Goal: Book appointment/travel/reservation

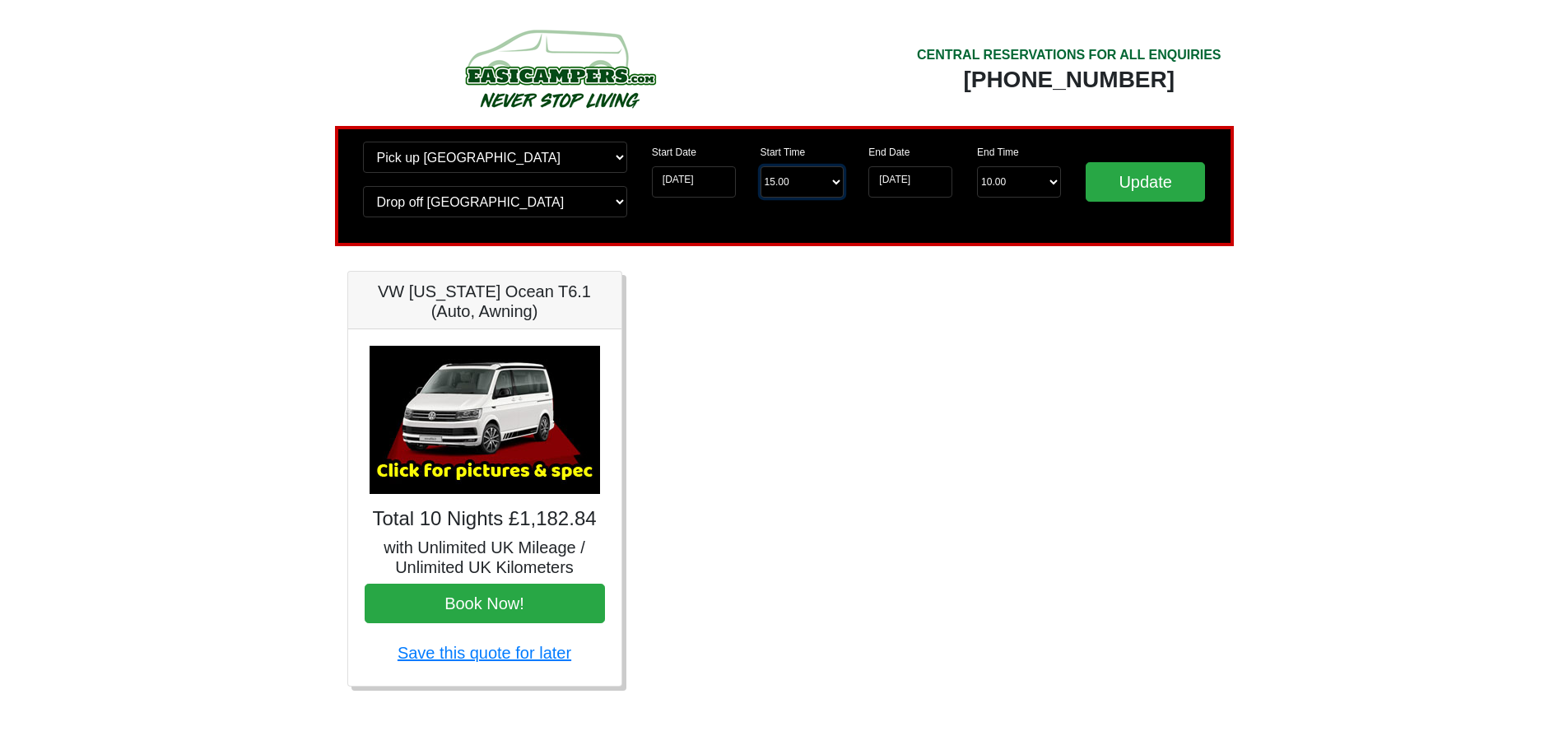
click at [841, 178] on select "Start Time 15.00 -------- 11.00 am ([DATE] & [DATE] Only) 12.00 pm ([DATE]) 13.…" at bounding box center [803, 181] width 84 height 31
click at [695, 179] on input "29-08-2025" at bounding box center [694, 181] width 84 height 31
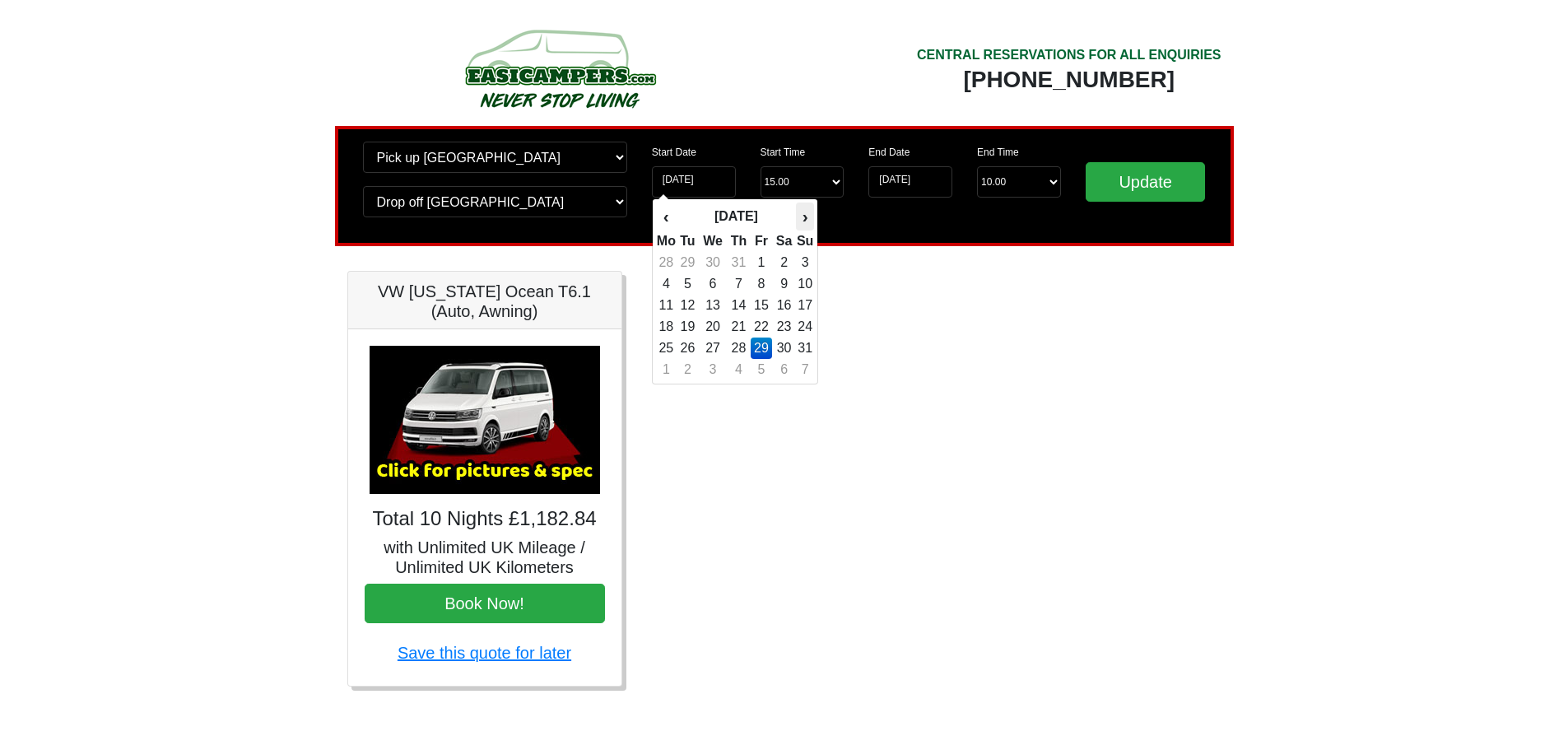
click at [803, 216] on th "›" at bounding box center [804, 216] width 18 height 28
click at [667, 309] on td "8" at bounding box center [667, 305] width 21 height 22
type input "08-09-2025"
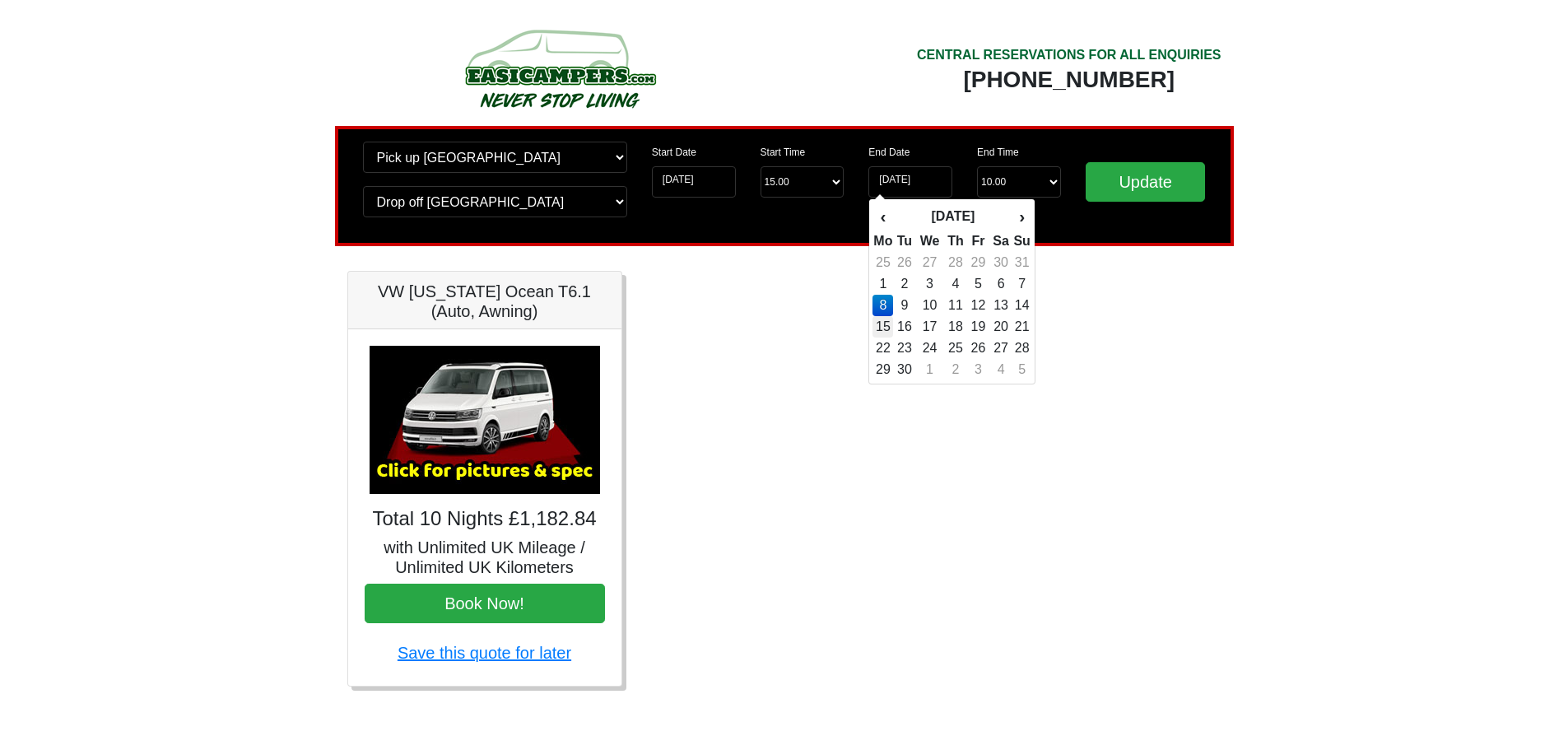
click at [879, 325] on td "15" at bounding box center [883, 327] width 21 height 22
type input "15-09-2025"
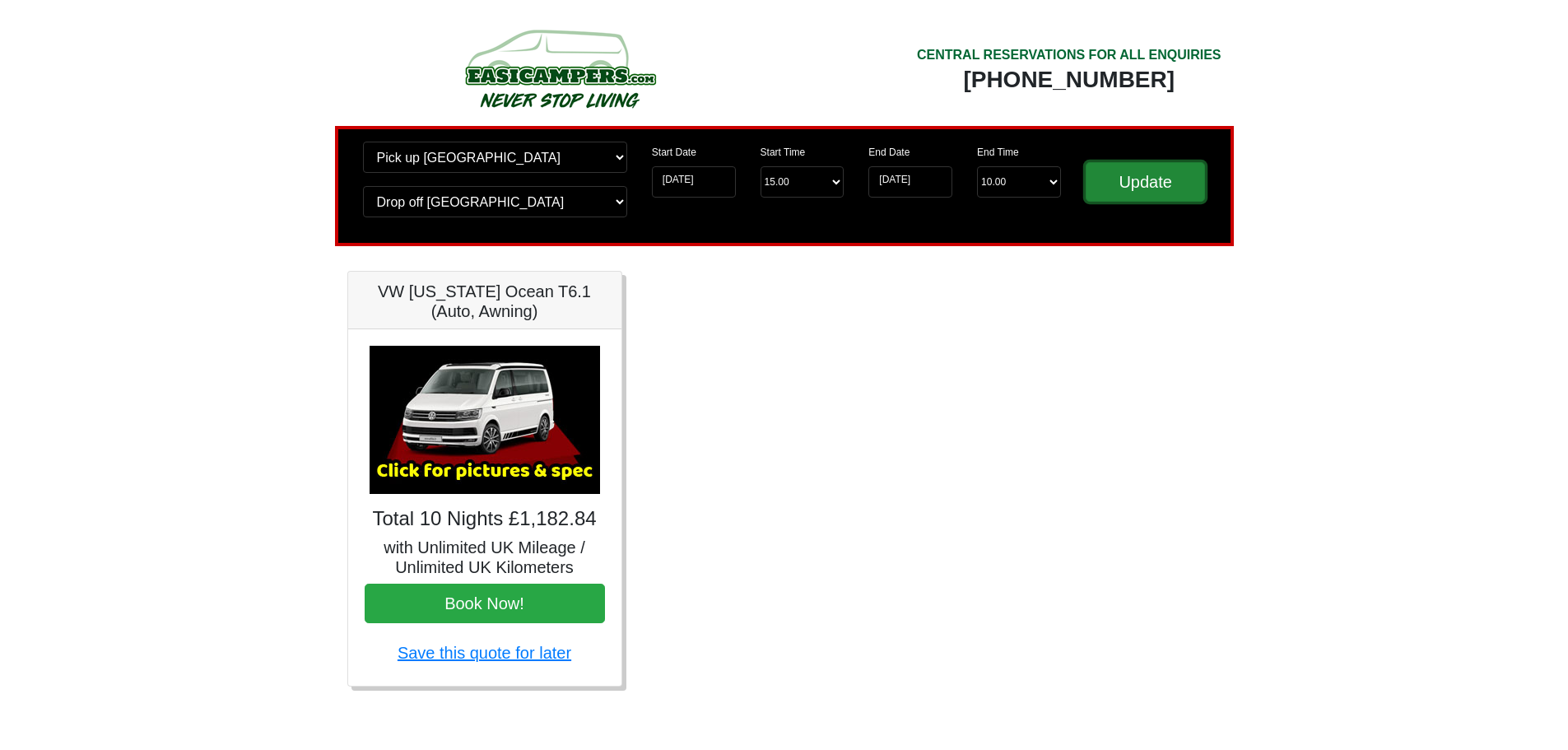
click at [1126, 188] on input "Update" at bounding box center [1145, 182] width 121 height 40
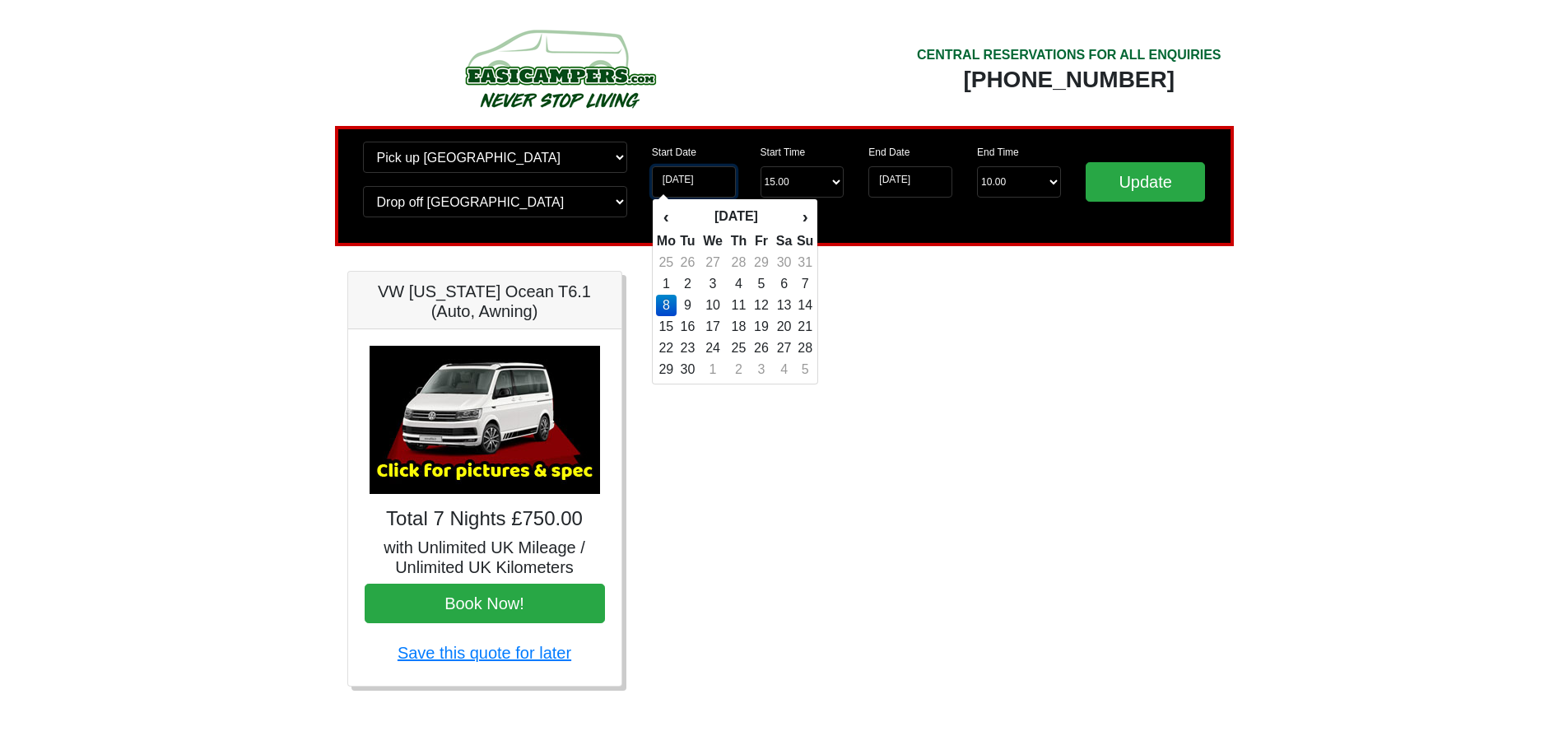
click at [718, 182] on input "[DATE]" at bounding box center [694, 181] width 84 height 31
click at [806, 223] on th "›" at bounding box center [804, 216] width 18 height 28
click at [734, 309] on td "16" at bounding box center [738, 305] width 24 height 22
type input "16-10-2025"
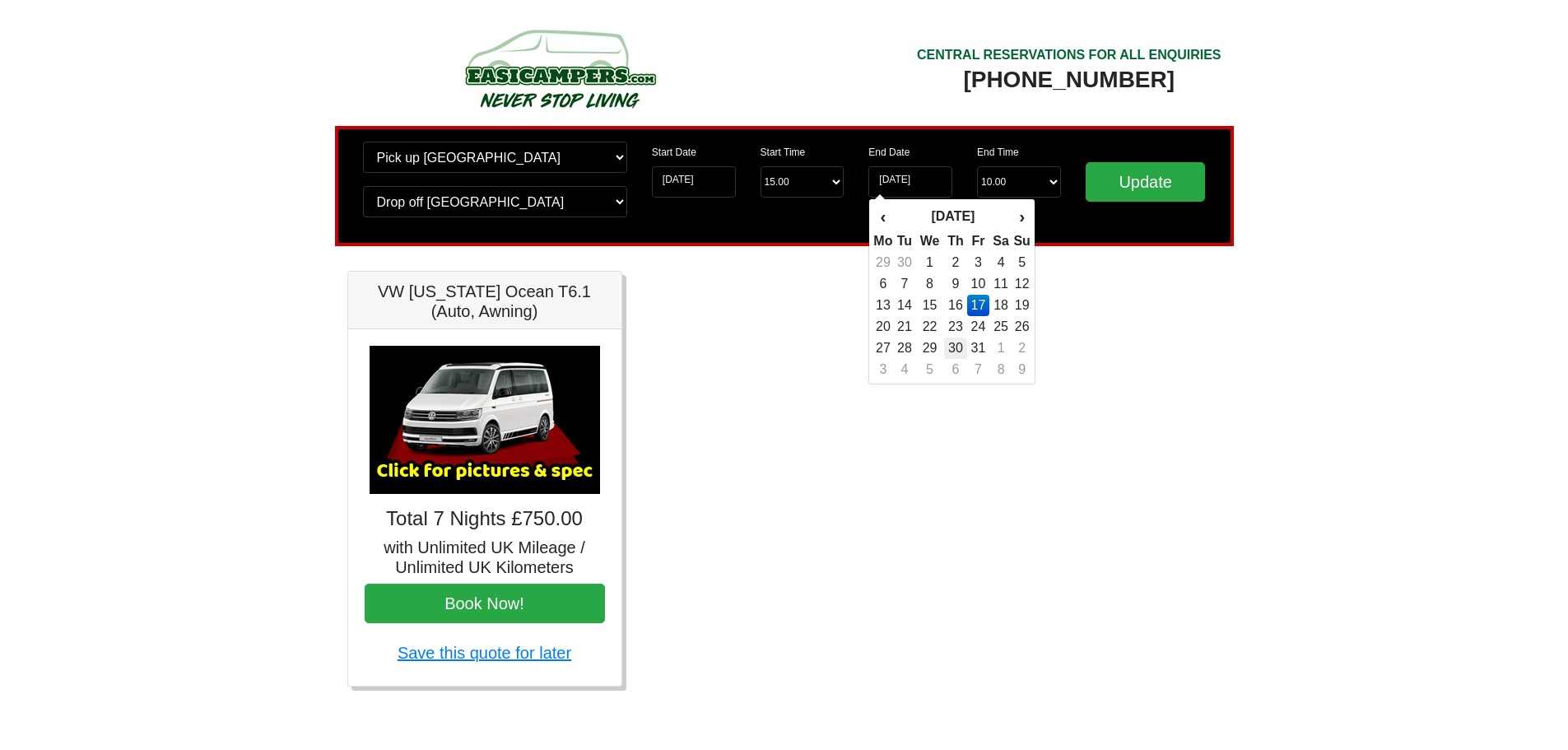
click at [964, 339] on td "30" at bounding box center [955, 347] width 24 height 22
type input "30-10-2025"
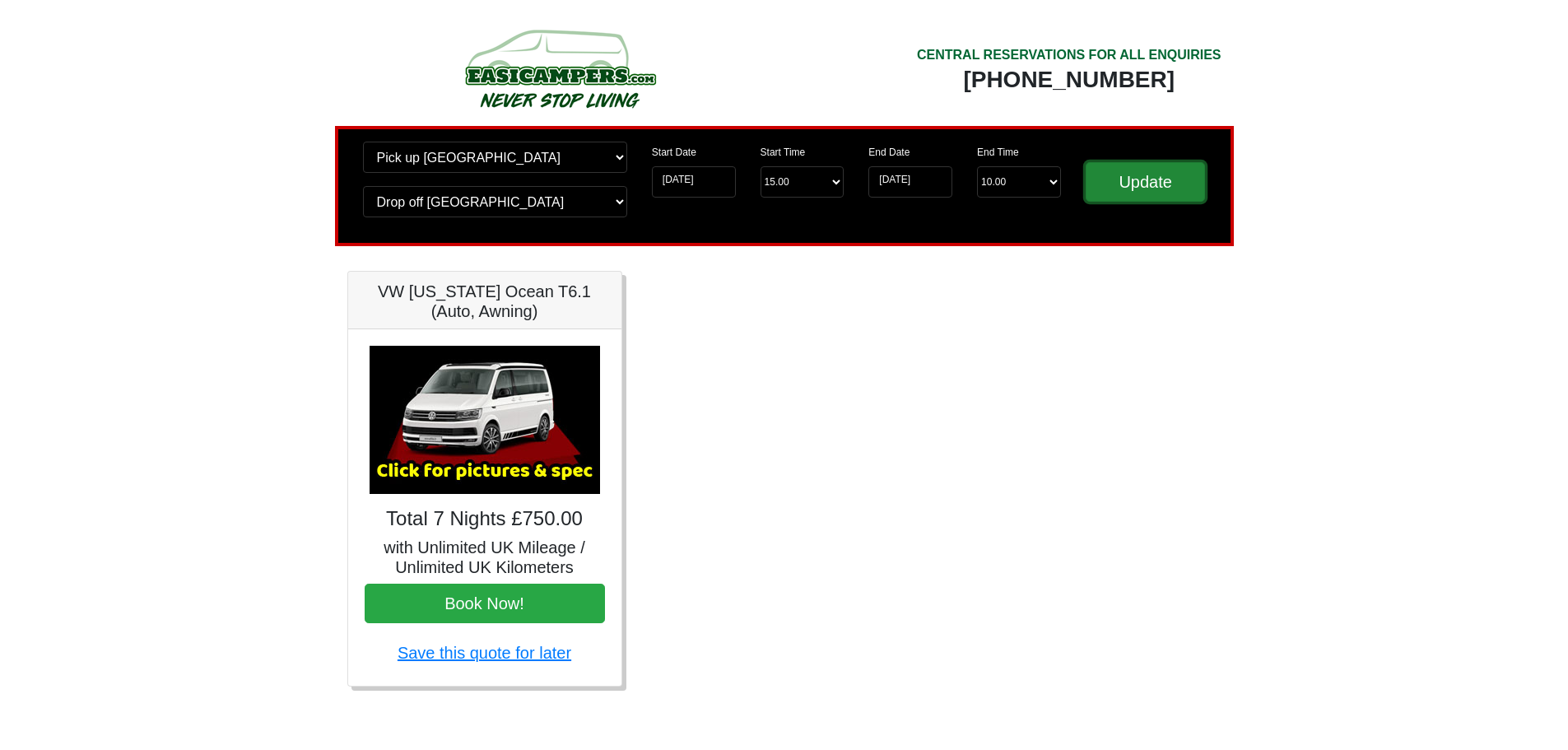
click at [1153, 172] on input "Update" at bounding box center [1145, 182] width 121 height 40
click at [726, 174] on input "16-10-2025" at bounding box center [694, 181] width 84 height 31
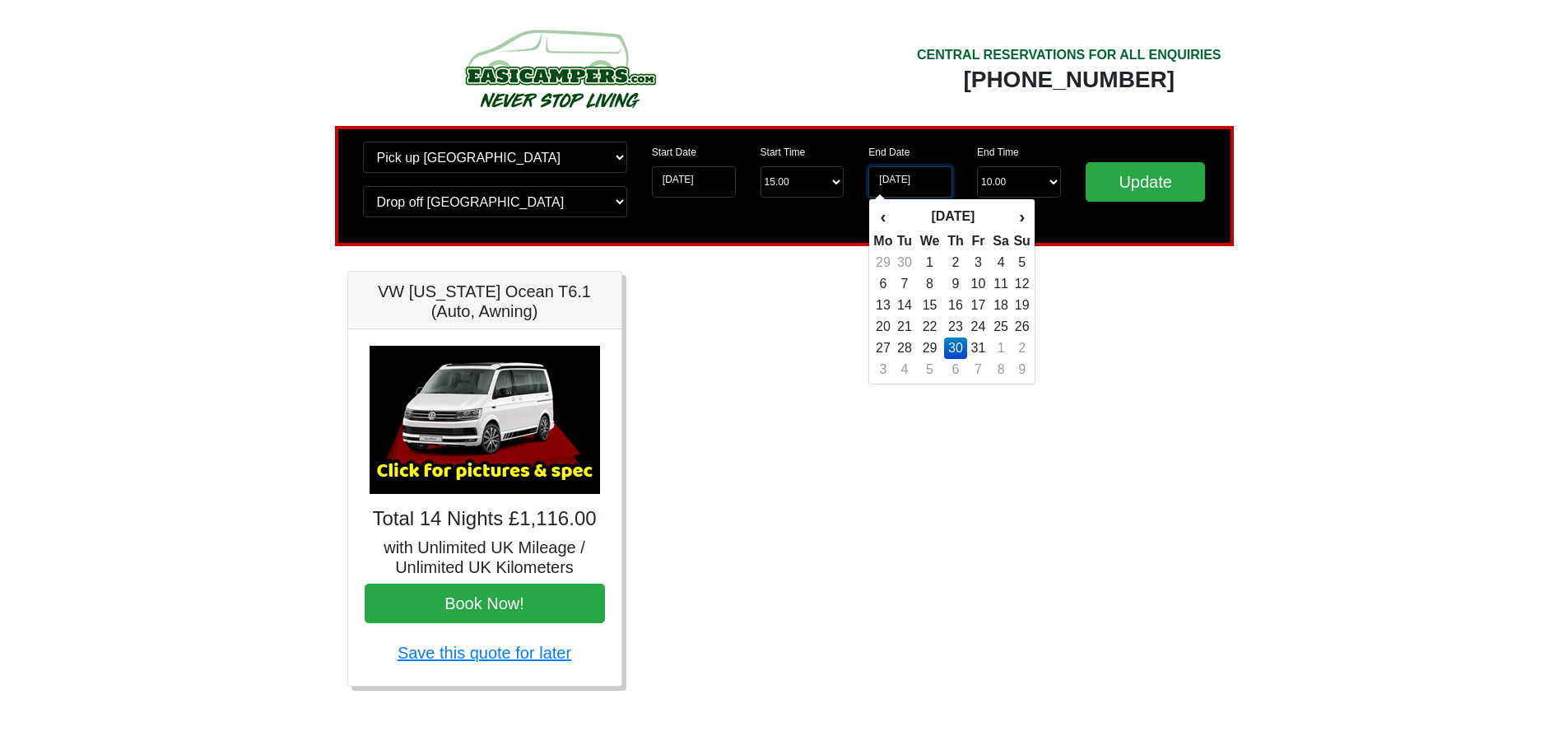
click at [888, 179] on input "30-10-2025" at bounding box center [911, 181] width 84 height 31
click at [954, 326] on td "23" at bounding box center [955, 327] width 24 height 22
type input "[DATE]"
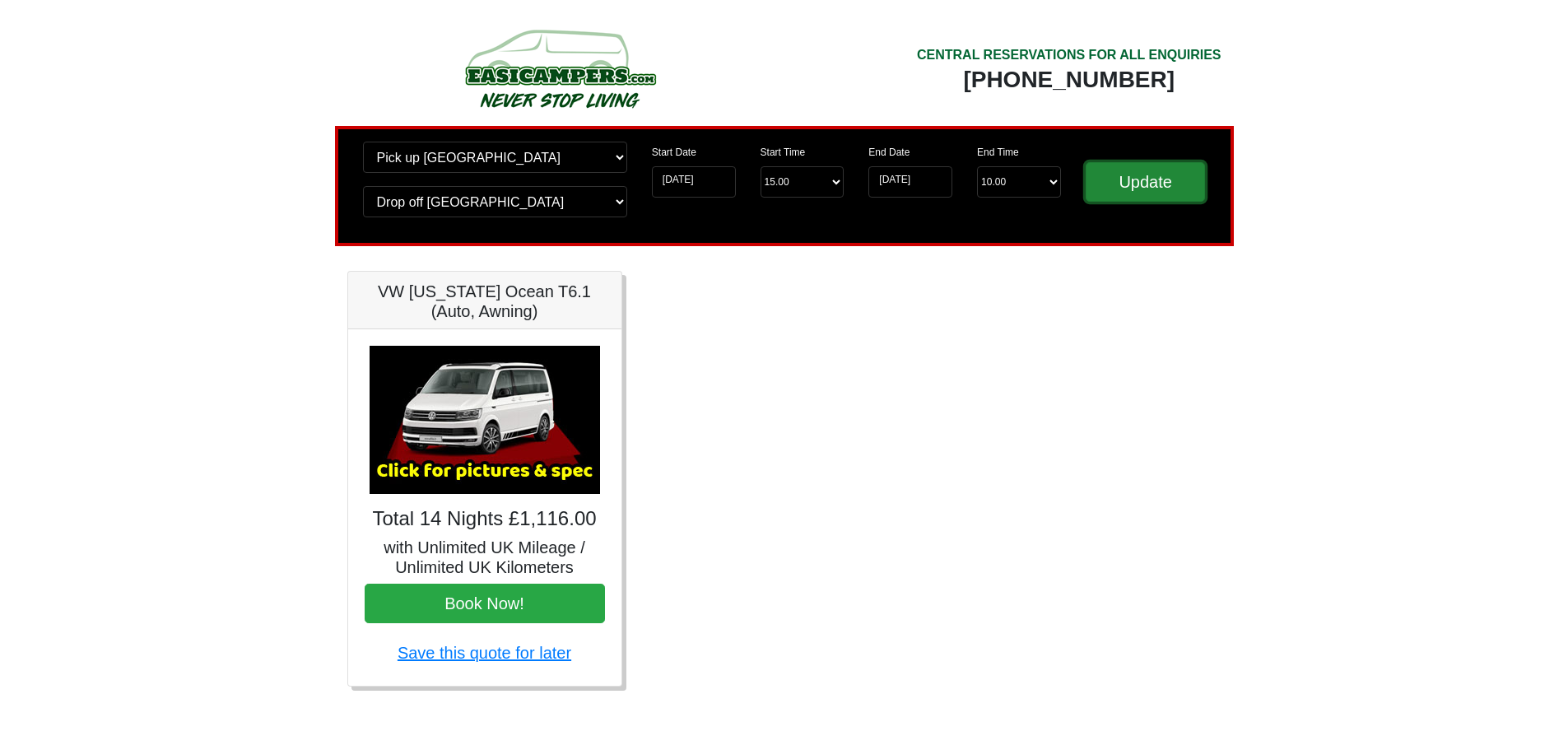
click at [1126, 165] on input "Update" at bounding box center [1145, 182] width 121 height 40
click at [809, 187] on select "Start Time 15.00 -------- 11.00 am ([DATE] & [DATE] Only) 12.00 pm ([DATE]) 13.…" at bounding box center [803, 181] width 84 height 31
click at [761, 166] on select "Start Time 15.00 -------- 11.00 am ([DATE] & [DATE] Only) 12.00 pm ([DATE]) 13.…" at bounding box center [803, 181] width 84 height 31
drag, startPoint x: 794, startPoint y: 178, endPoint x: 839, endPoint y: 175, distance: 45.1
click at [794, 178] on select "Start Time 15.00 -------- 11.00 am ([DATE] & [DATE] Only) 12.00 pm ([DATE]) 13.…" at bounding box center [803, 181] width 84 height 31
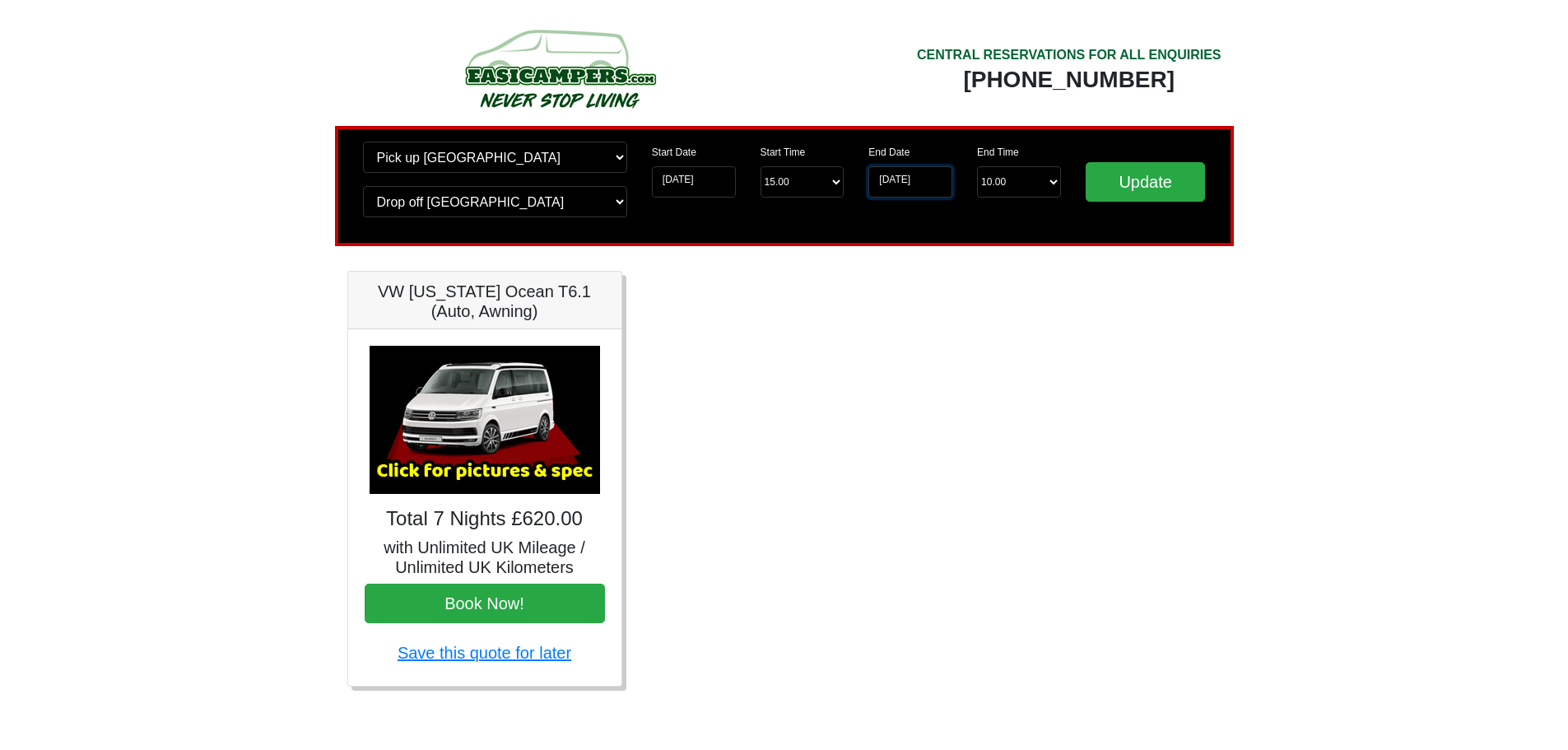
click at [931, 184] on input "[DATE]" at bounding box center [911, 181] width 84 height 31
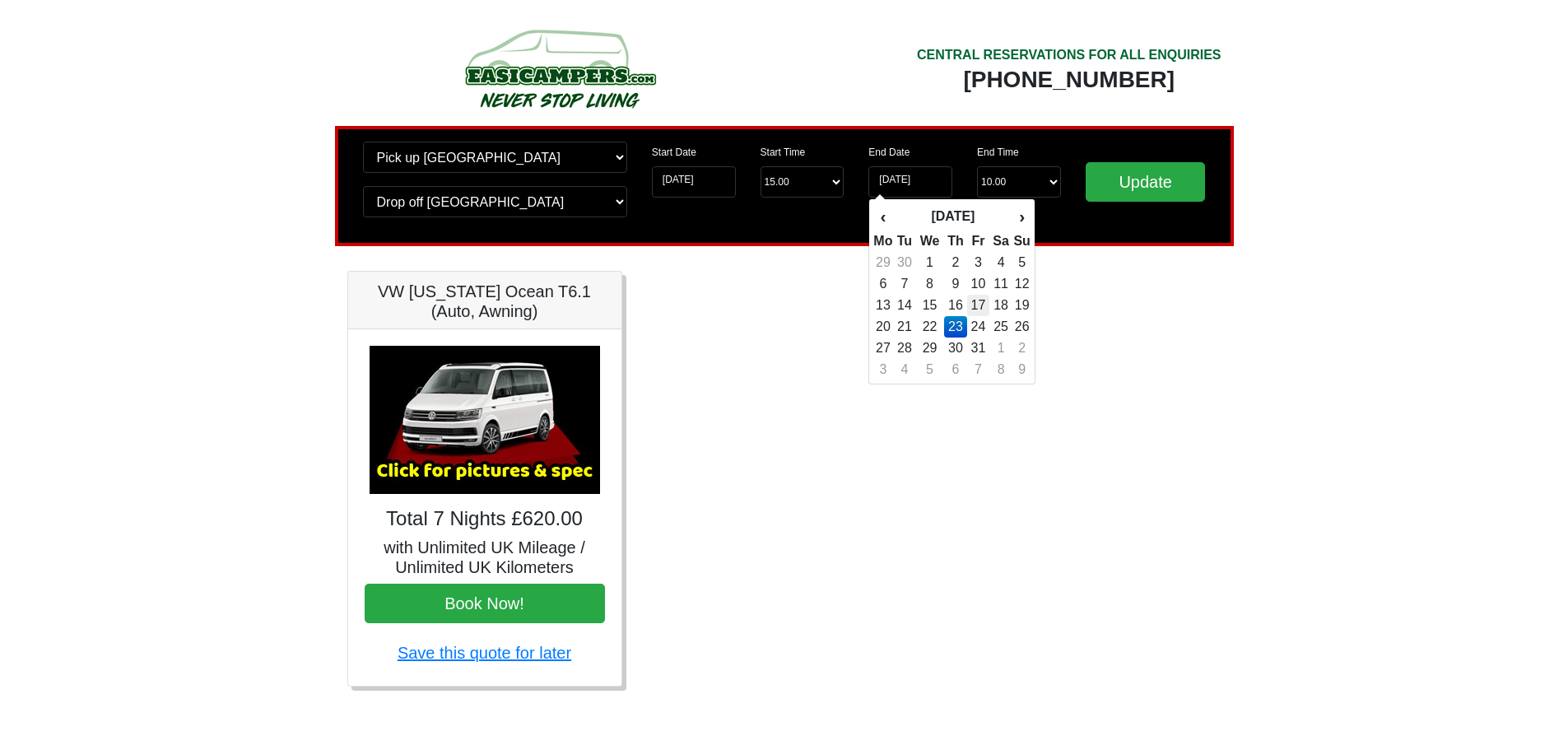
click at [980, 309] on td "17" at bounding box center [978, 305] width 22 height 22
type input "[DATE]"
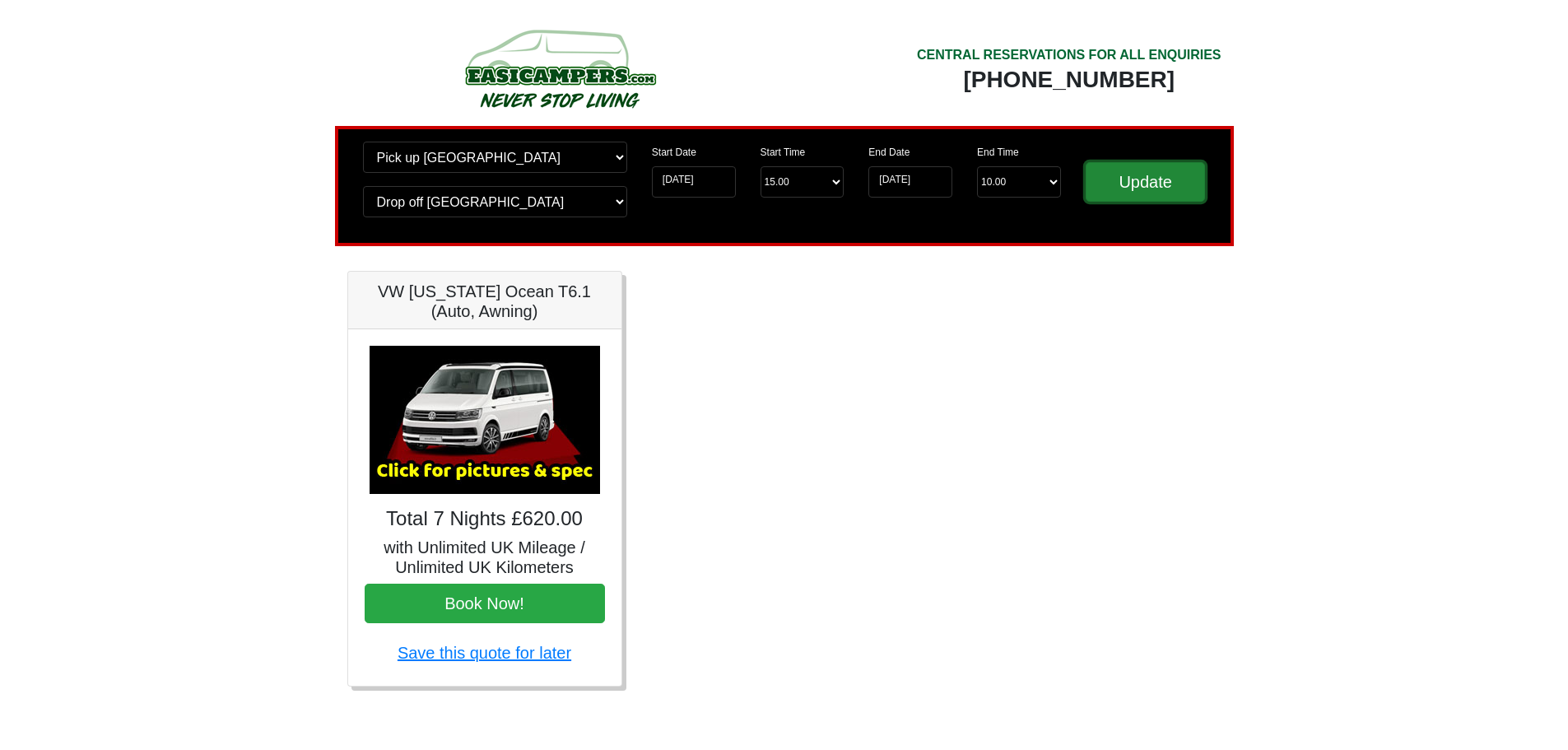
click at [1157, 170] on input "Update" at bounding box center [1145, 182] width 121 height 40
click at [529, 72] on img at bounding box center [559, 67] width 312 height 90
